Goal: Transaction & Acquisition: Purchase product/service

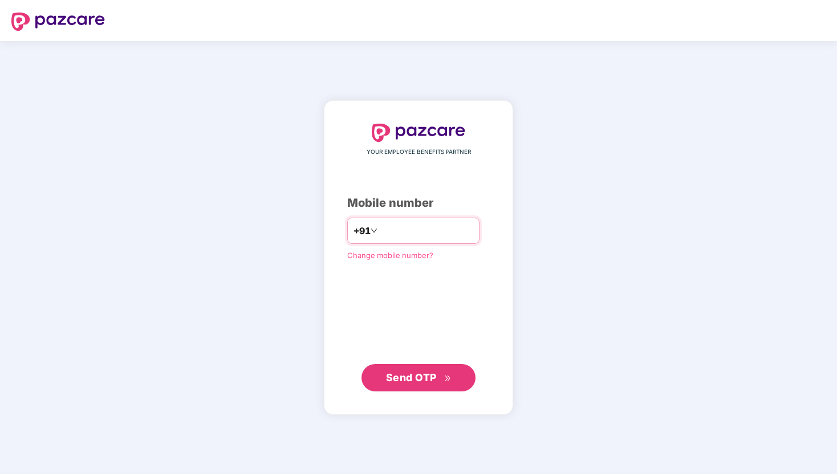
type input "**********"
click at [442, 375] on span "Send OTP" at bounding box center [419, 378] width 66 height 16
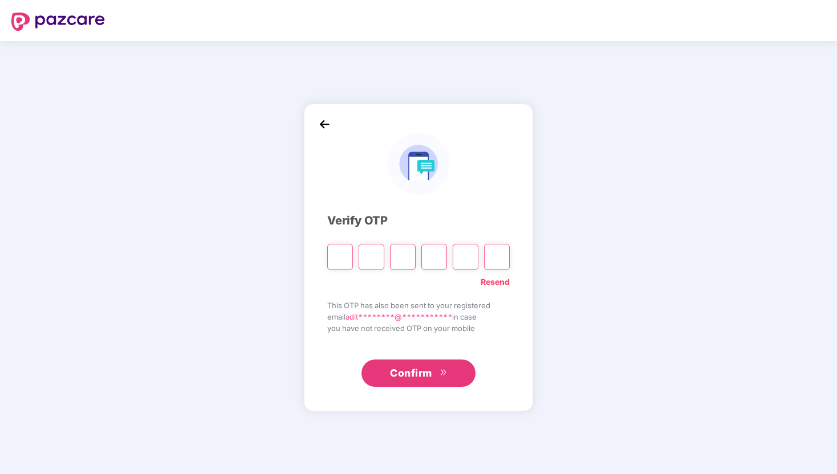
type input "*"
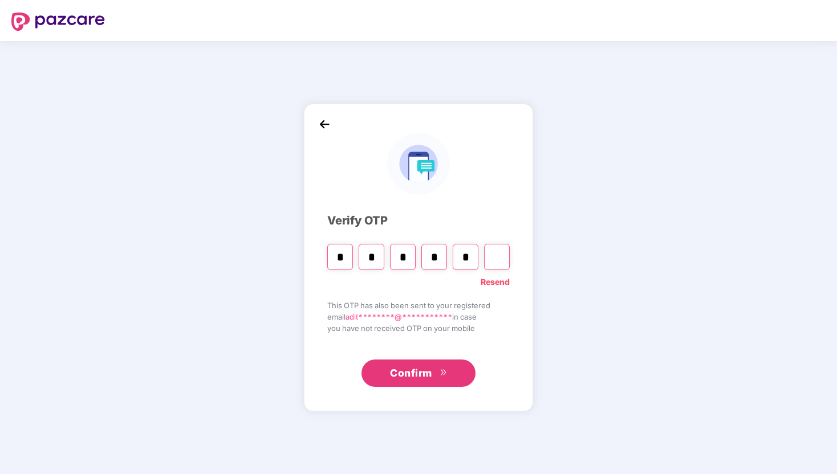
type input "*"
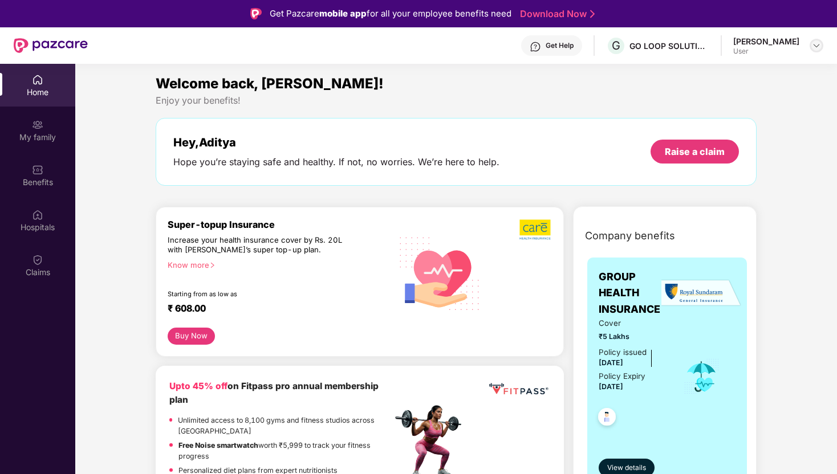
click at [812, 43] on img at bounding box center [816, 45] width 9 height 9
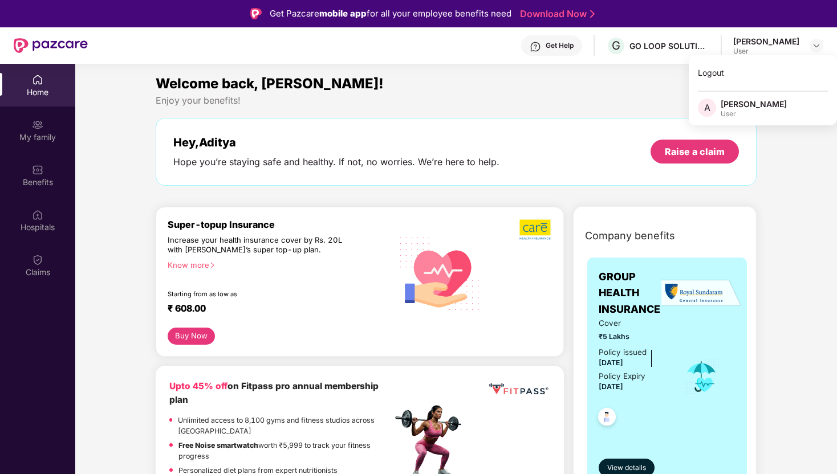
click at [582, 132] on div "Hey, [PERSON_NAME] you’re staying safe and healthy. If not, no worries. We’re h…" at bounding box center [456, 152] width 601 height 68
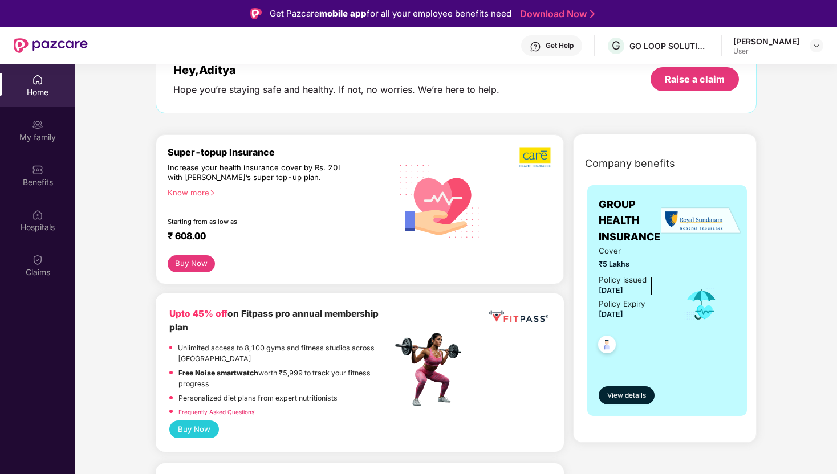
scroll to position [78, 0]
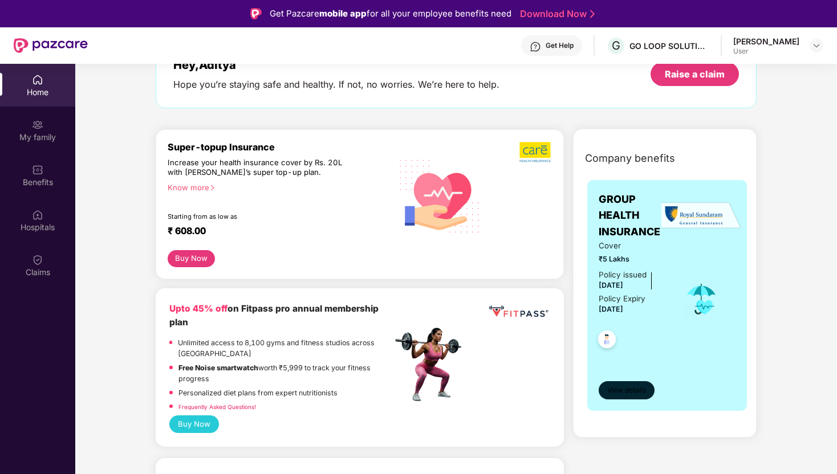
click at [638, 392] on span "View details" at bounding box center [626, 390] width 39 height 11
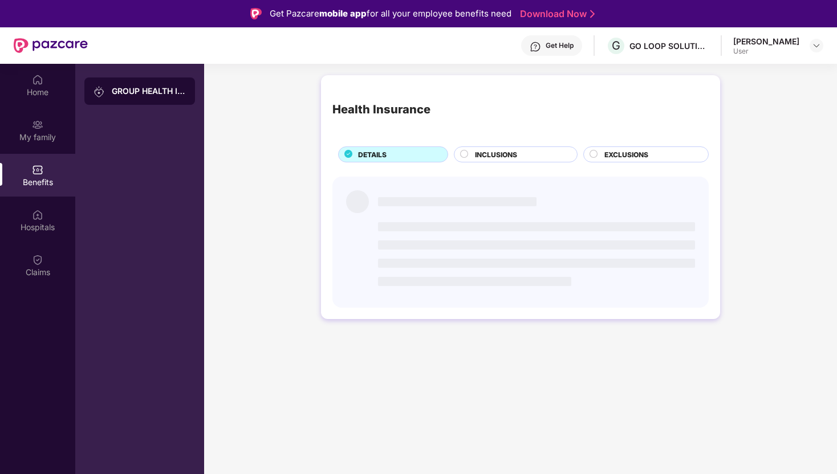
scroll to position [0, 0]
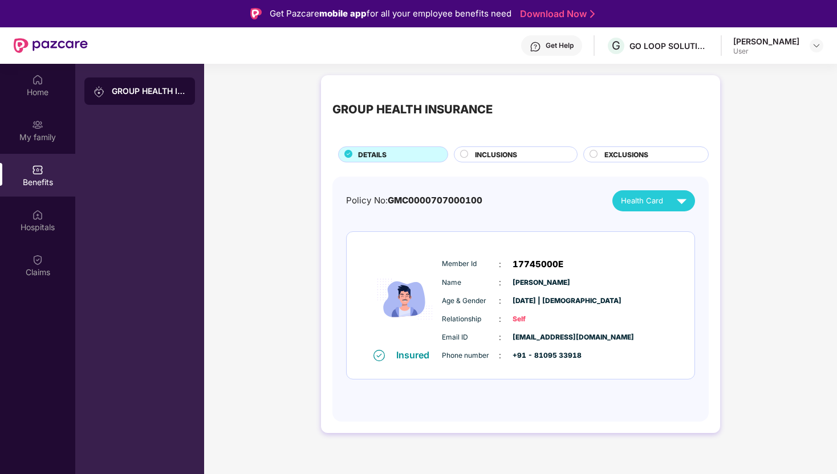
click at [536, 160] on div "INCLUSIONS" at bounding box center [520, 155] width 102 height 13
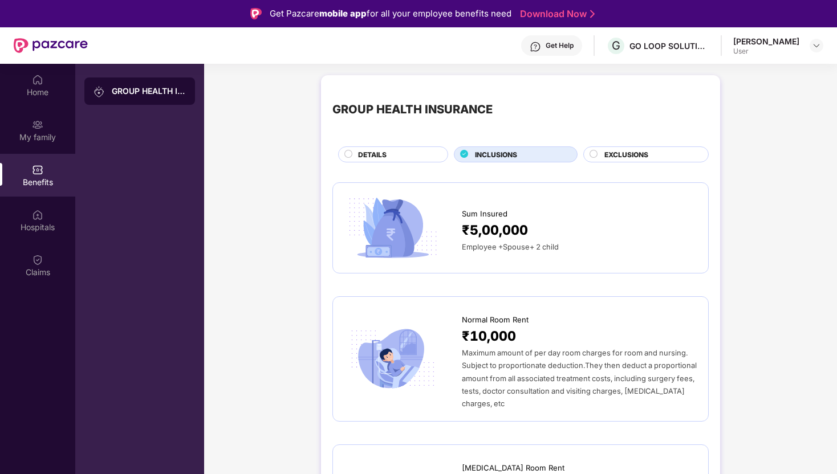
click at [655, 158] on div "EXCLUSIONS" at bounding box center [650, 155] width 104 height 13
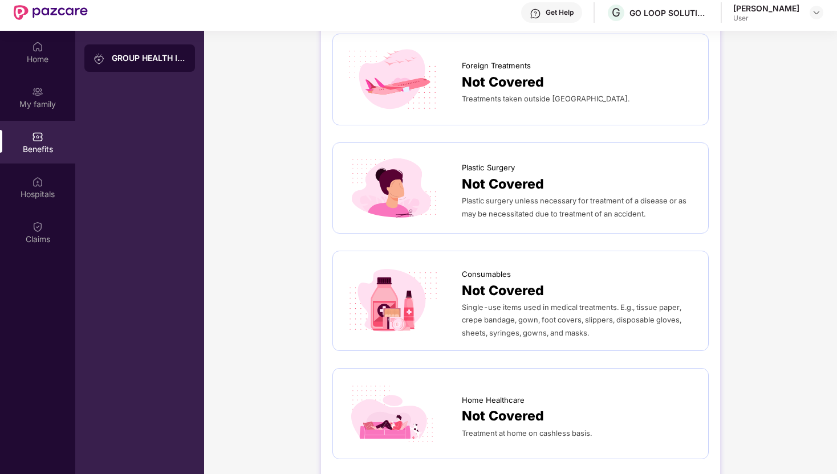
scroll to position [64, 0]
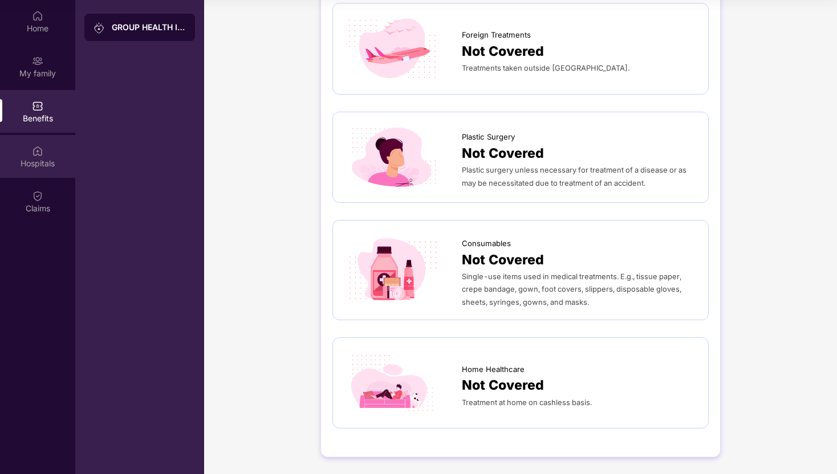
click at [40, 155] on img at bounding box center [37, 150] width 11 height 11
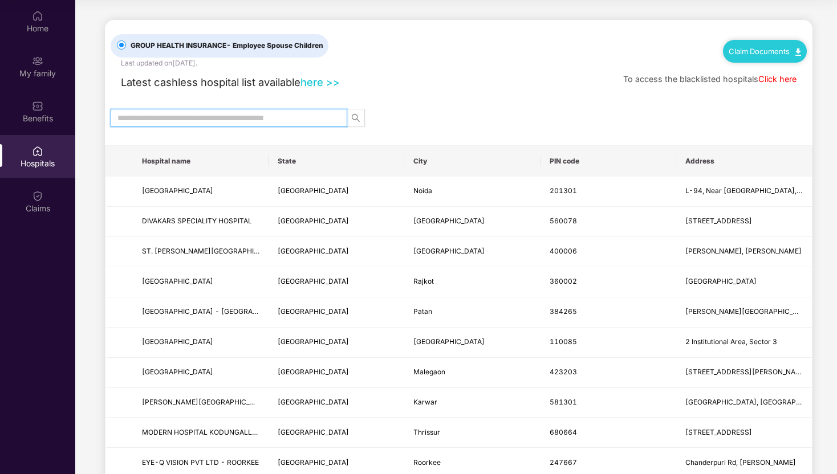
click at [303, 121] on input "text" at bounding box center [224, 118] width 214 height 13
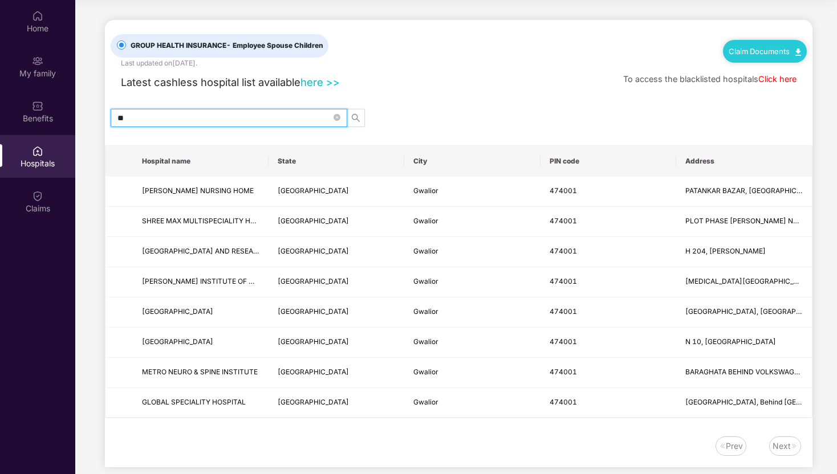
type input "*"
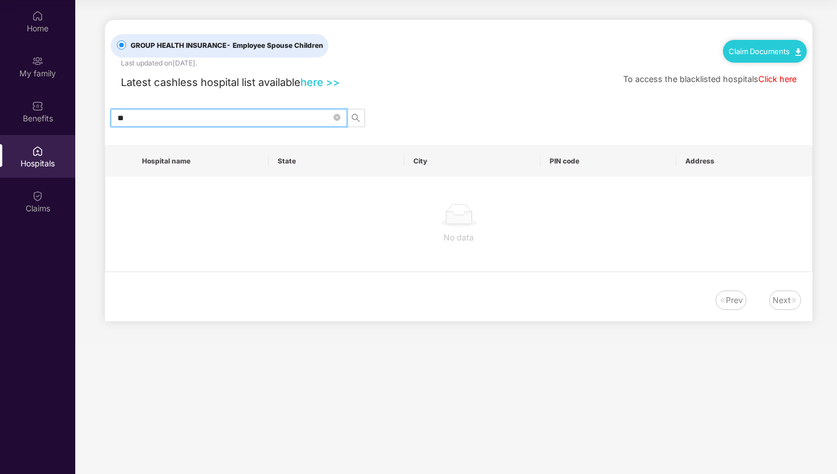
type input "*"
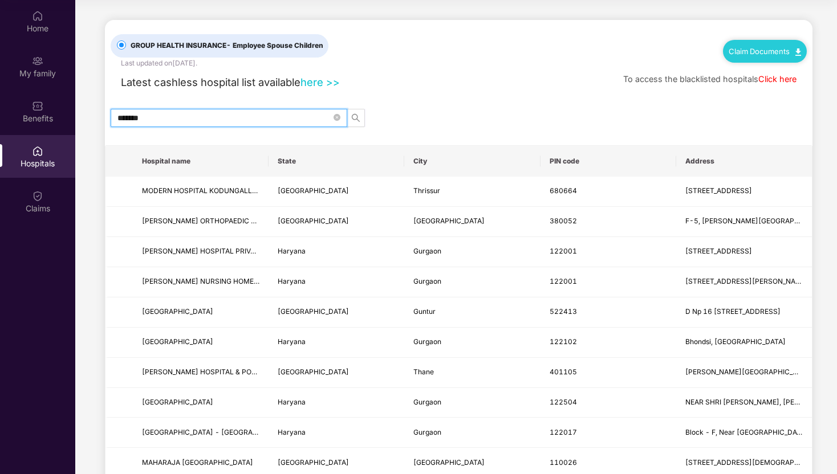
type input "*******"
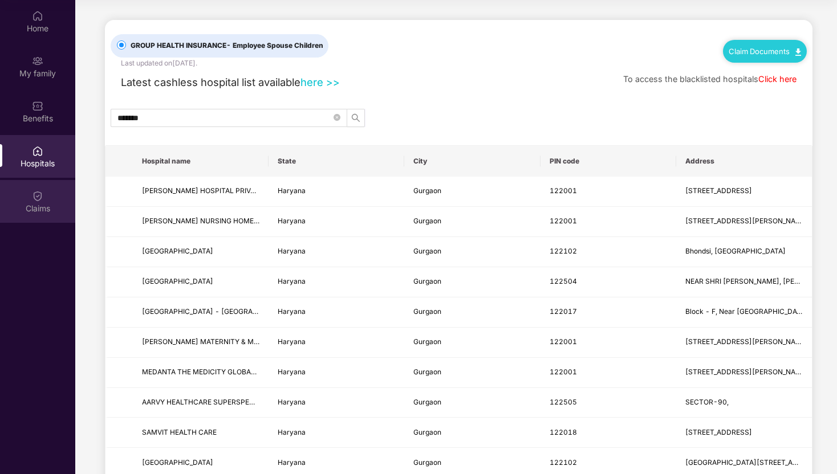
click at [39, 197] on img at bounding box center [37, 195] width 11 height 11
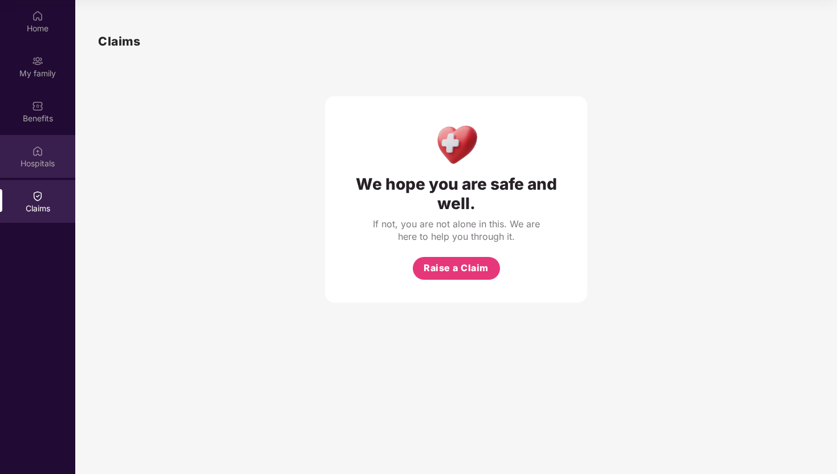
click at [55, 148] on div "Hospitals" at bounding box center [37, 156] width 75 height 43
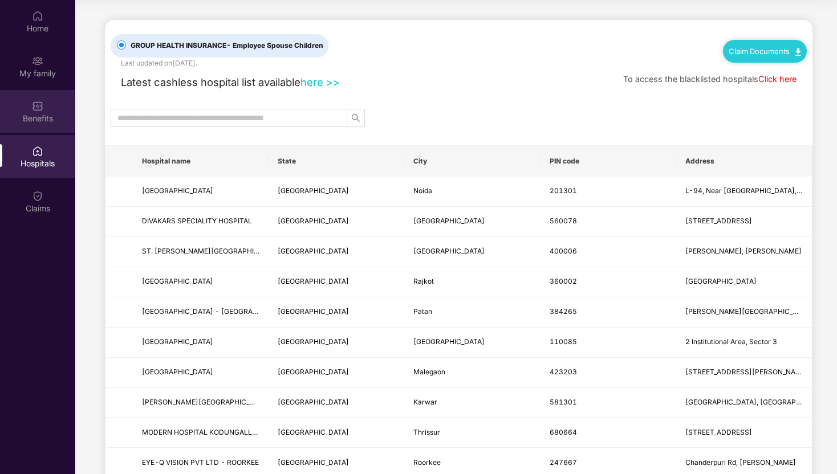
click at [51, 123] on div "Benefits" at bounding box center [37, 118] width 75 height 11
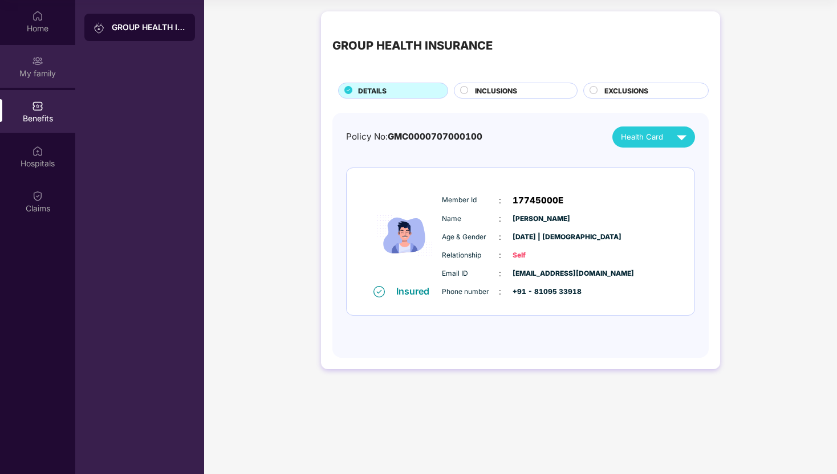
click at [46, 80] on div "My family" at bounding box center [37, 66] width 75 height 43
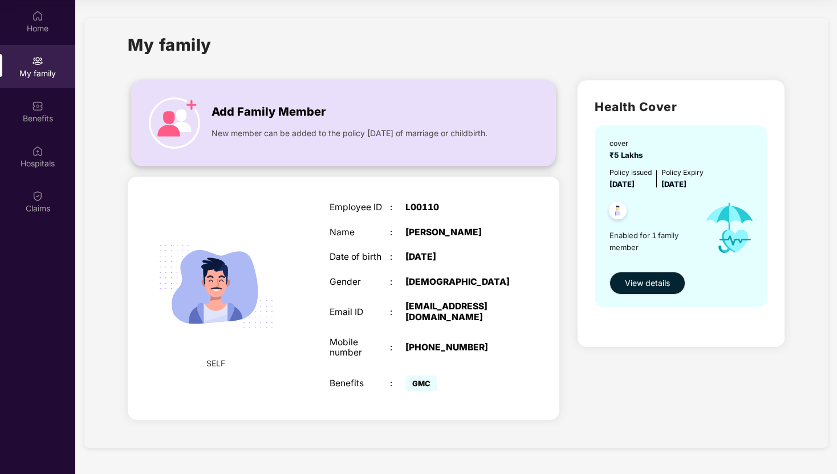
click at [358, 140] on span "New member can be added to the policy [DATE] of marriage or childbirth." at bounding box center [349, 133] width 276 height 13
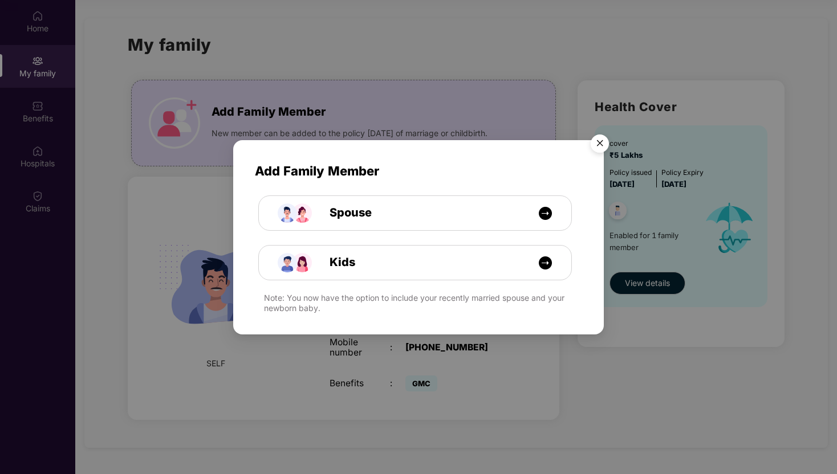
click at [607, 148] on img "Close" at bounding box center [600, 145] width 32 height 32
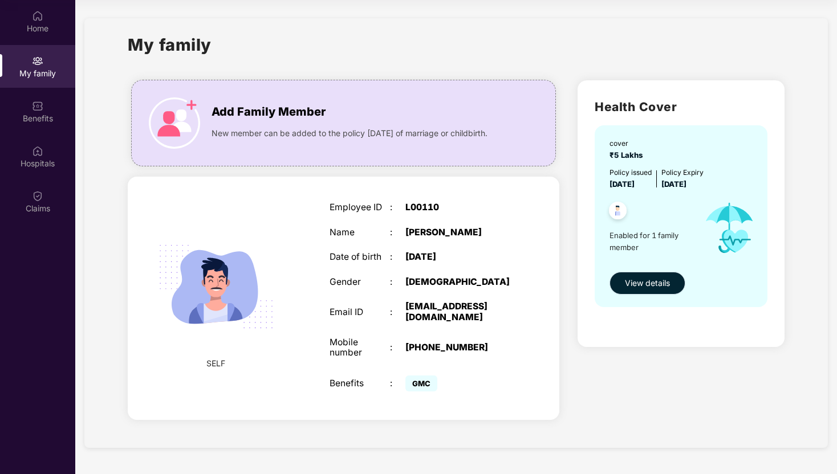
click at [659, 282] on span "View details" at bounding box center [647, 283] width 45 height 13
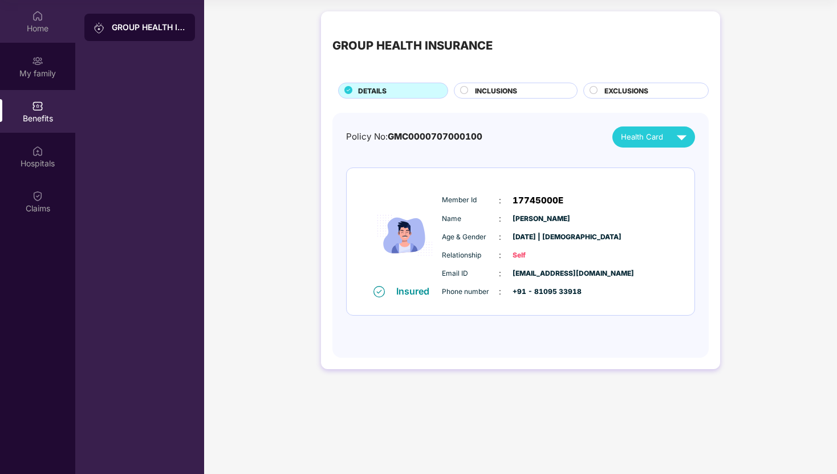
click at [44, 37] on div "Home" at bounding box center [37, 21] width 75 height 43
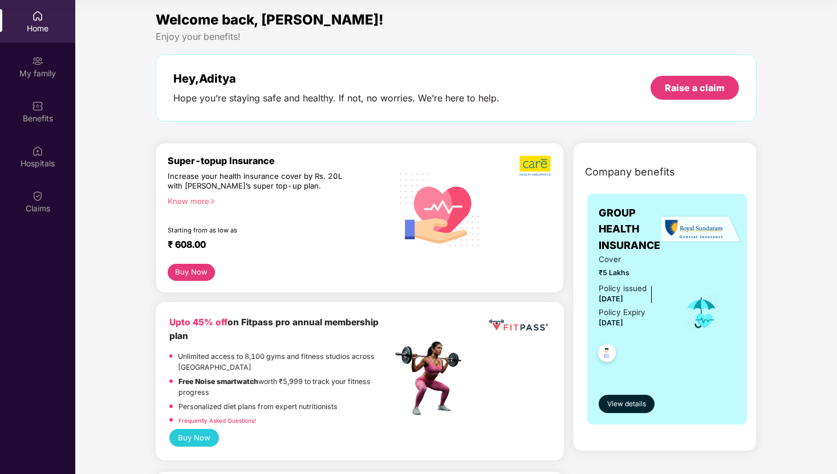
click at [203, 201] on div "Know more" at bounding box center [276, 201] width 217 height 8
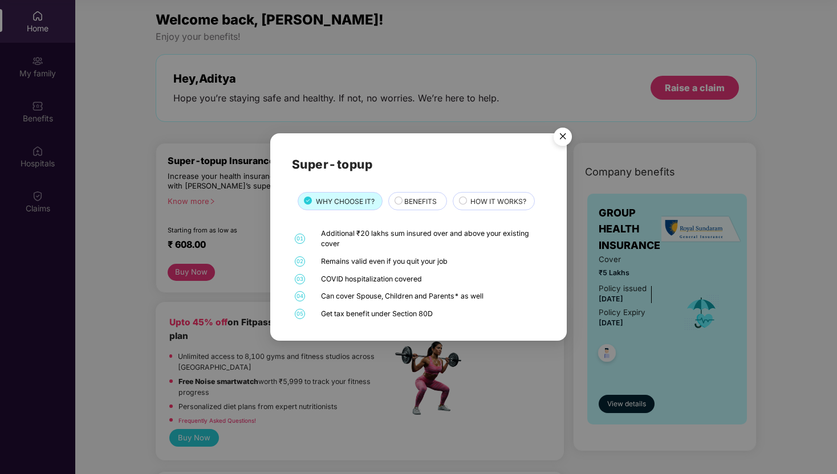
click at [430, 204] on span "BENEFITS" at bounding box center [420, 201] width 32 height 11
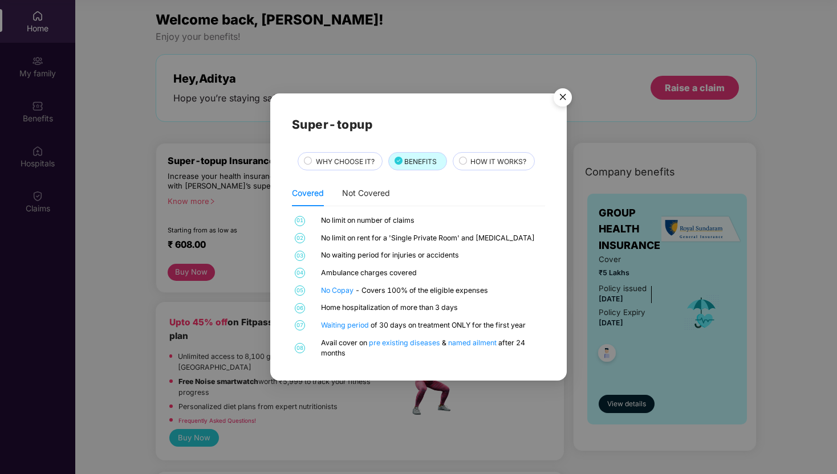
click at [482, 170] on div "HOW IT WORKS?" at bounding box center [494, 161] width 82 height 18
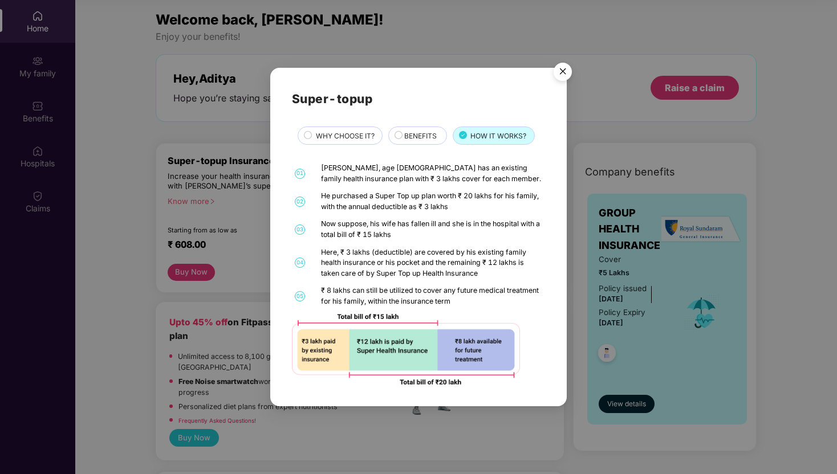
click at [563, 73] on img "Close" at bounding box center [563, 74] width 32 height 32
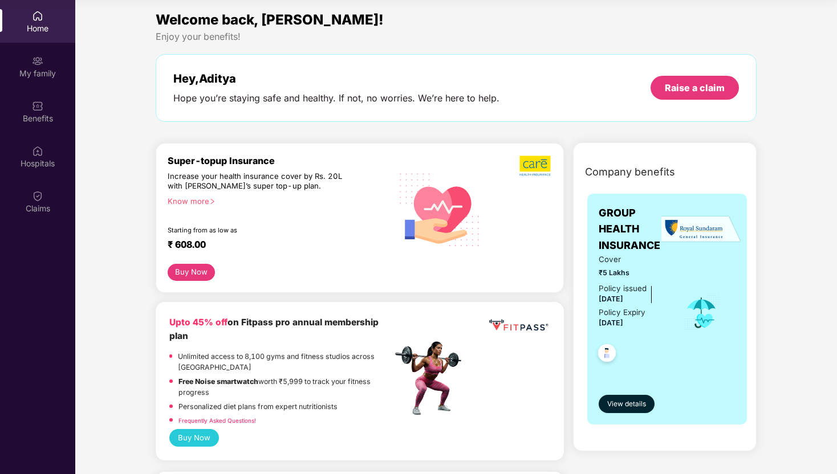
click at [203, 267] on button "Buy Now" at bounding box center [191, 272] width 47 height 17
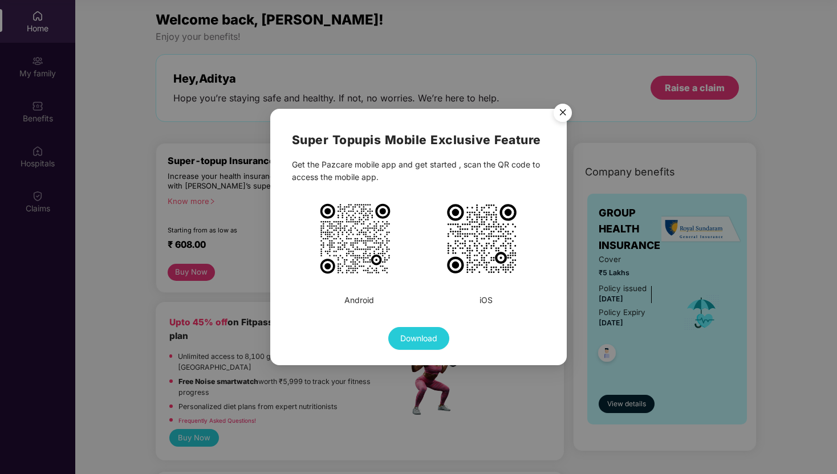
click at [559, 116] on img "Close" at bounding box center [563, 115] width 32 height 32
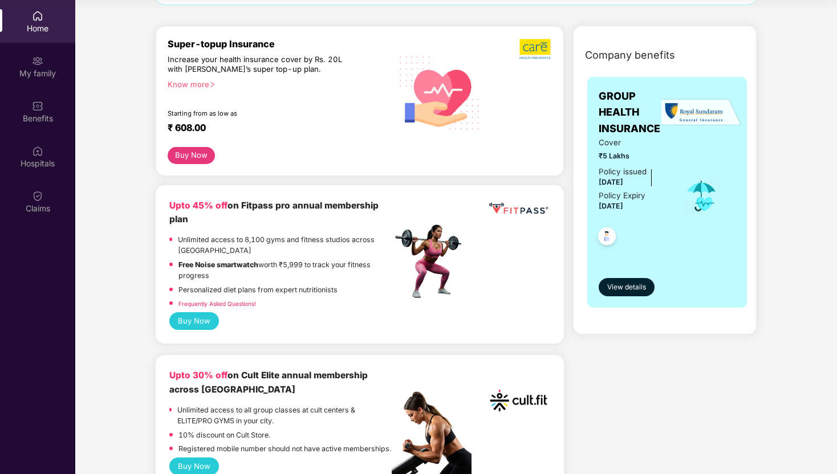
scroll to position [119, 0]
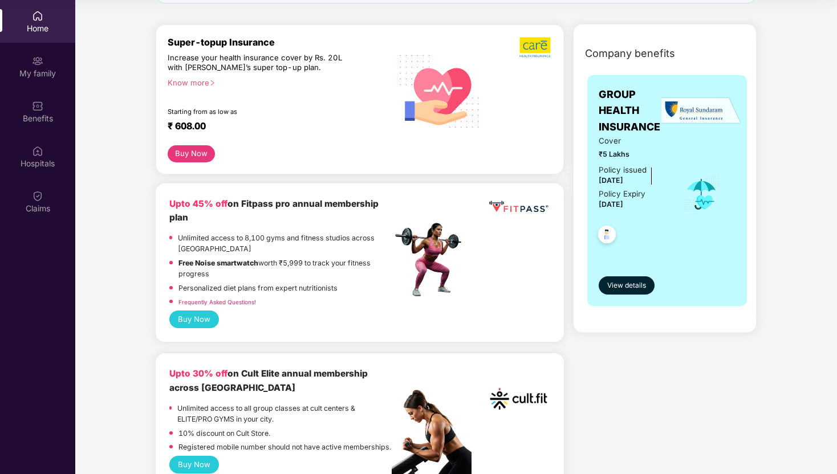
click at [234, 301] on link "Frequently Asked Questions!" at bounding box center [217, 302] width 78 height 7
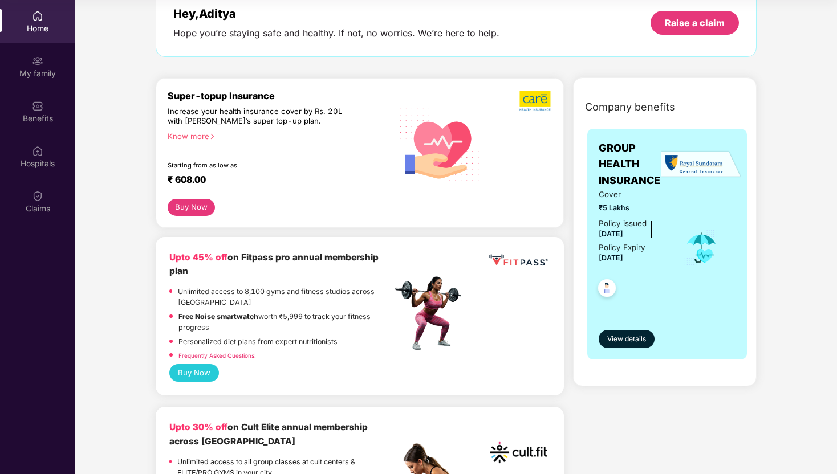
scroll to position [66, 0]
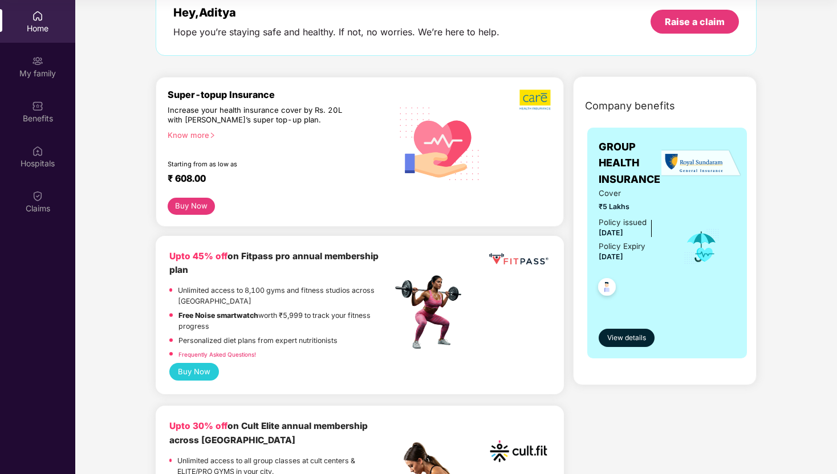
click at [204, 377] on button "Buy Now" at bounding box center [194, 372] width 50 height 18
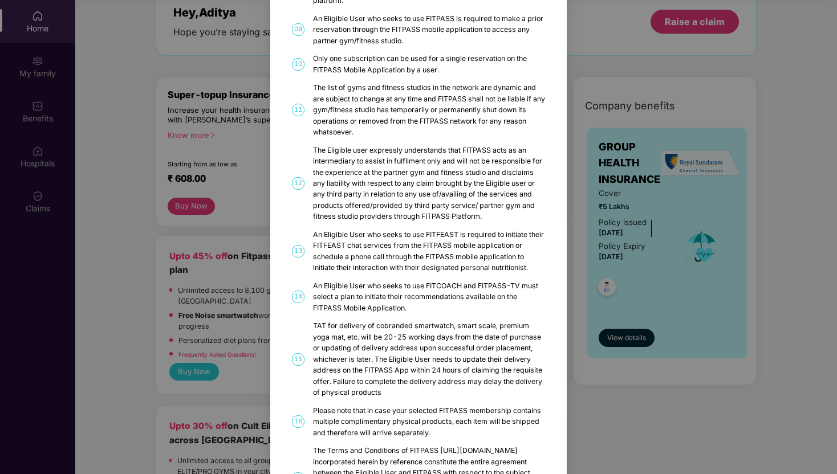
scroll to position [547, 0]
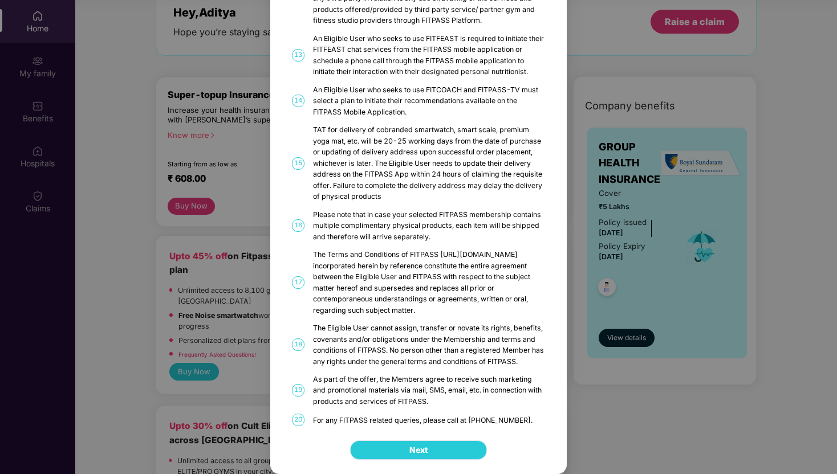
click at [468, 443] on button "Next" at bounding box center [418, 450] width 137 height 19
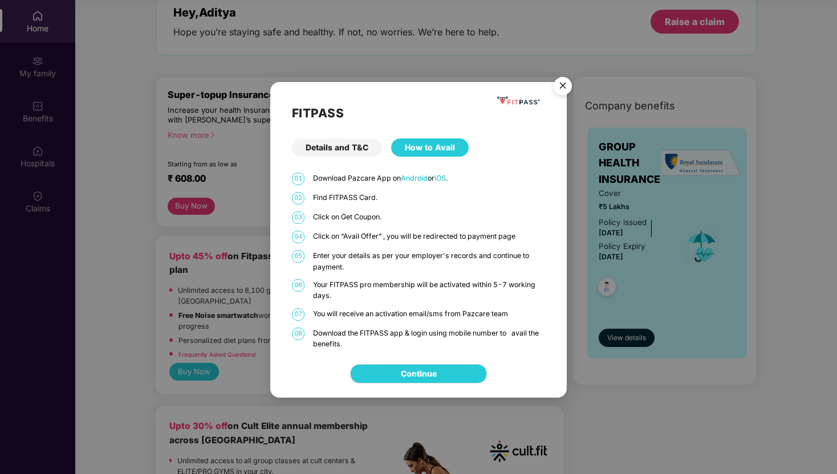
scroll to position [0, 0]
click at [563, 83] on img "Close" at bounding box center [563, 88] width 32 height 32
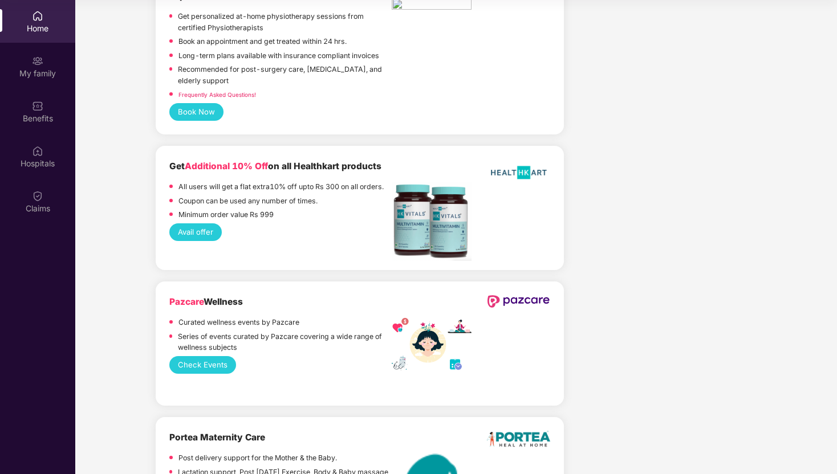
scroll to position [2893, 0]
